Goal: Transaction & Acquisition: Purchase product/service

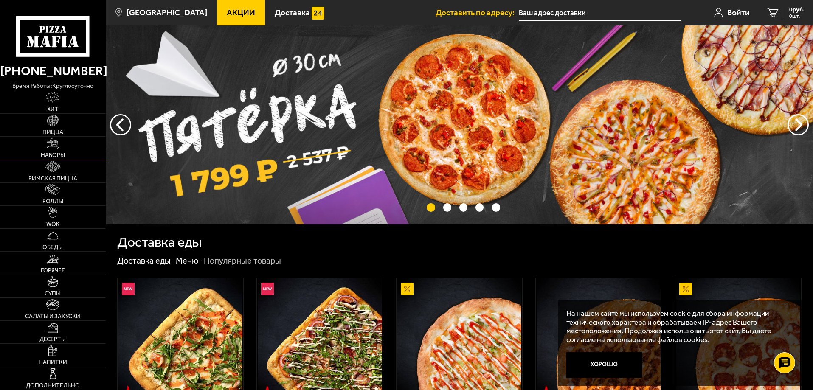
click at [65, 147] on link "Наборы" at bounding box center [53, 148] width 106 height 23
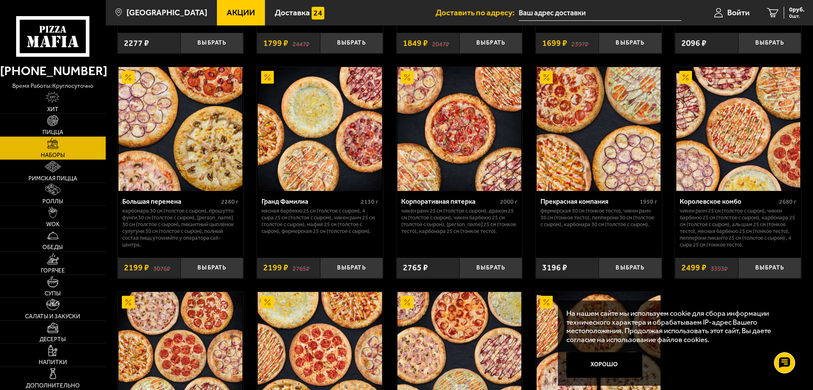
scroll to position [1104, 0]
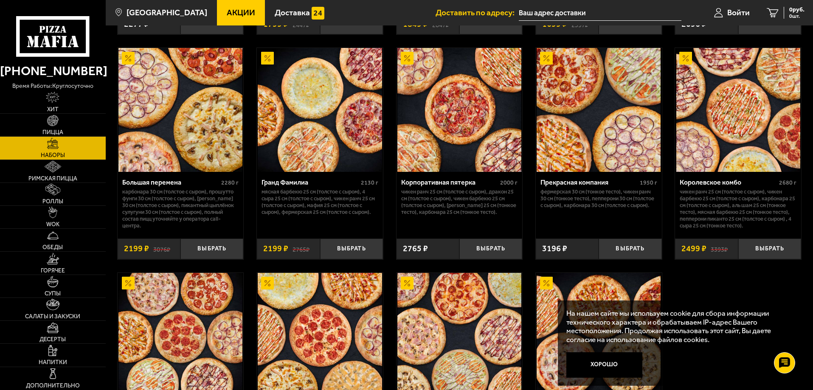
click at [591, 172] on img at bounding box center [599, 110] width 124 height 124
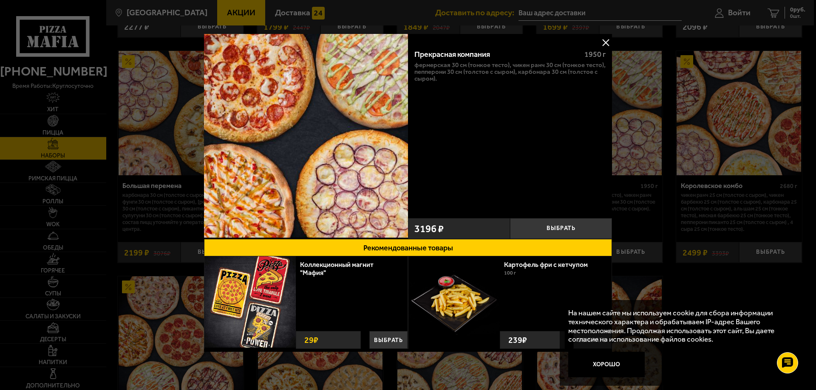
click at [683, 87] on div at bounding box center [408, 195] width 816 height 390
